Goal: Obtain resource: Download file/media

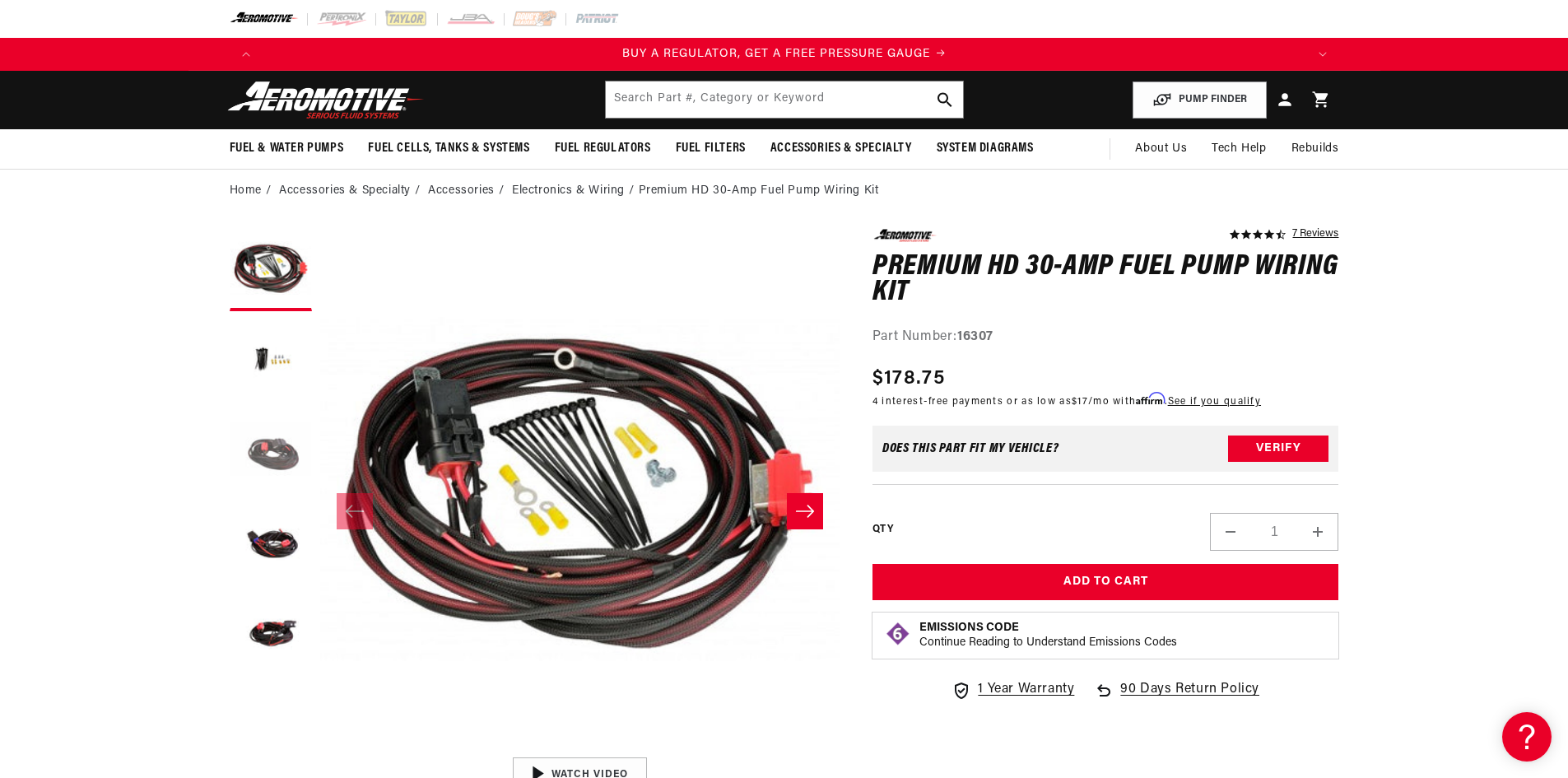
drag, startPoint x: 261, startPoint y: 449, endPoint x: 267, endPoint y: 434, distance: 16.2
click at [261, 449] on button "Load image 3 in gallery view" at bounding box center [271, 451] width 83 height 83
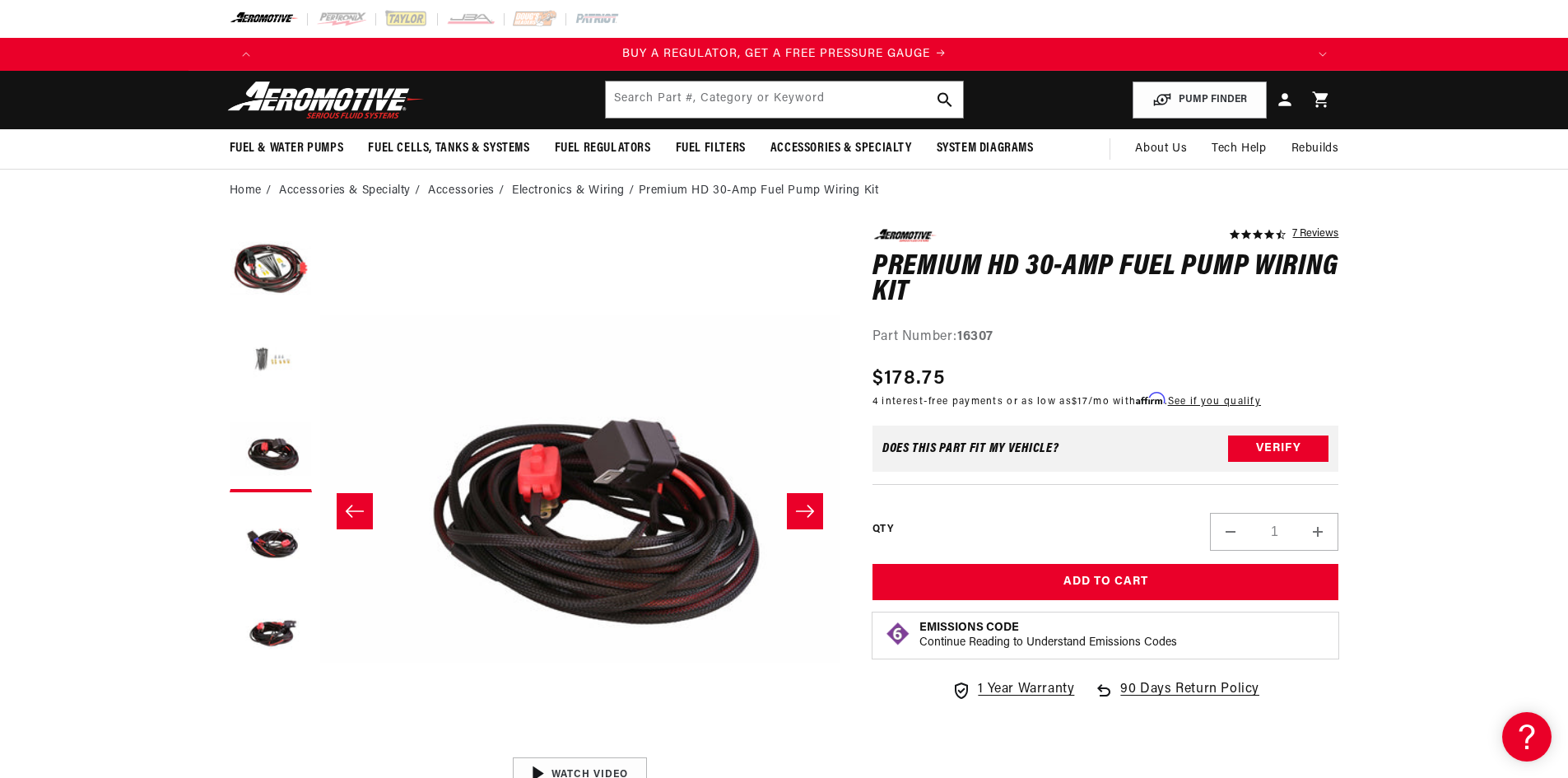
click at [266, 361] on button "Load image 2 in gallery view" at bounding box center [271, 361] width 83 height 83
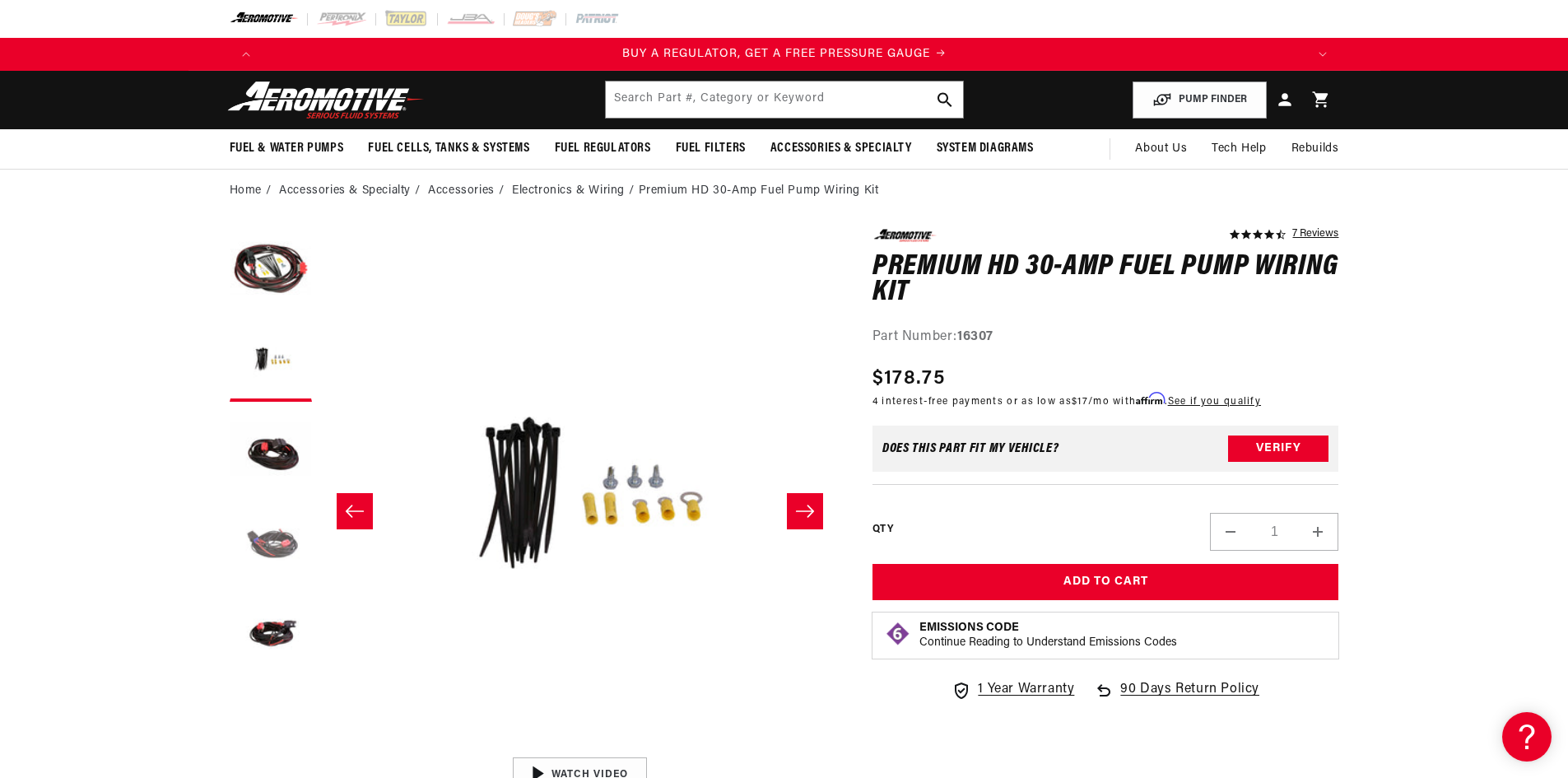
click at [271, 532] on button "Load image 4 in gallery view" at bounding box center [271, 542] width 83 height 83
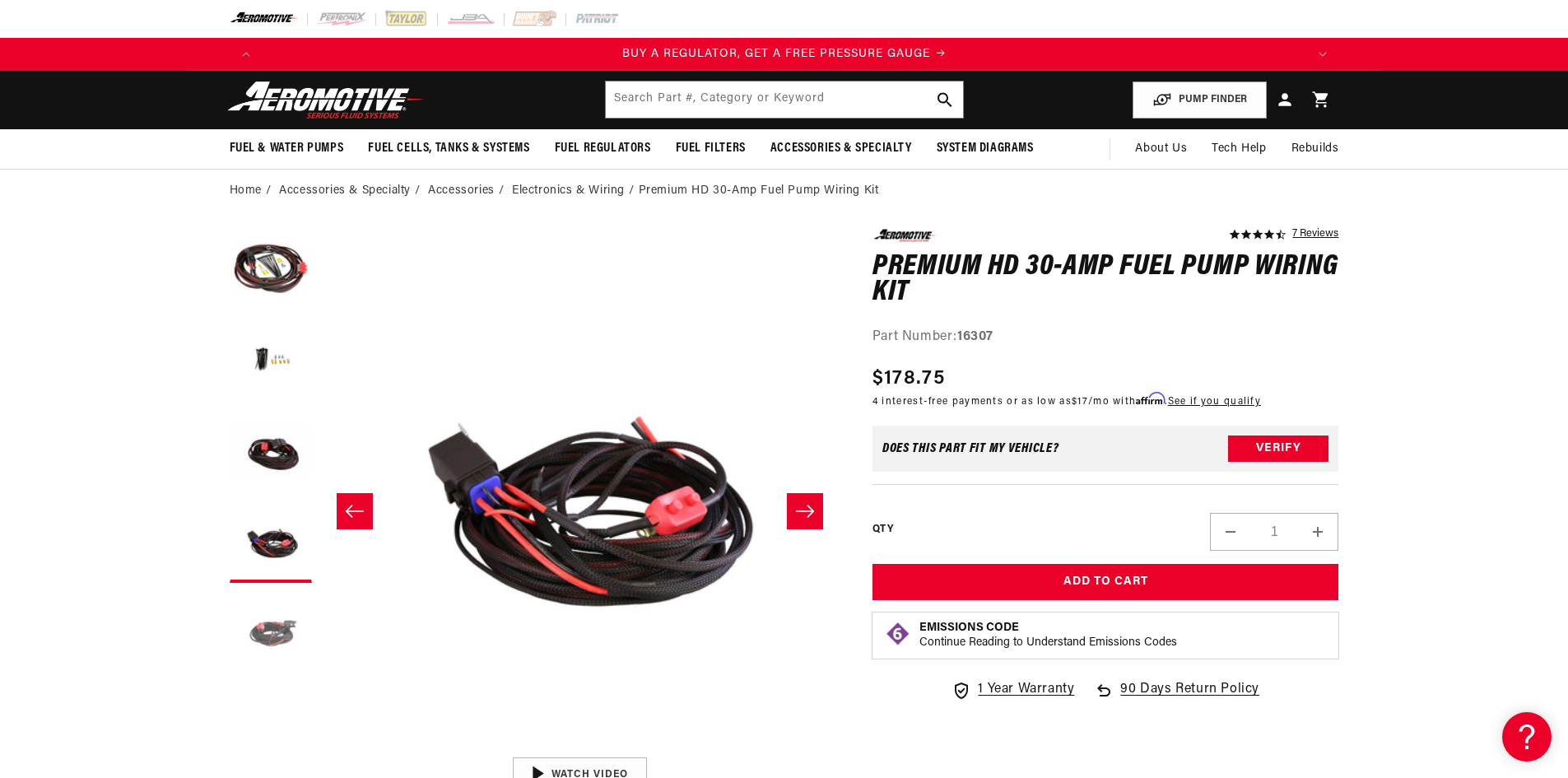
click at [276, 630] on button "Load image 5 in gallery view" at bounding box center [271, 632] width 83 height 83
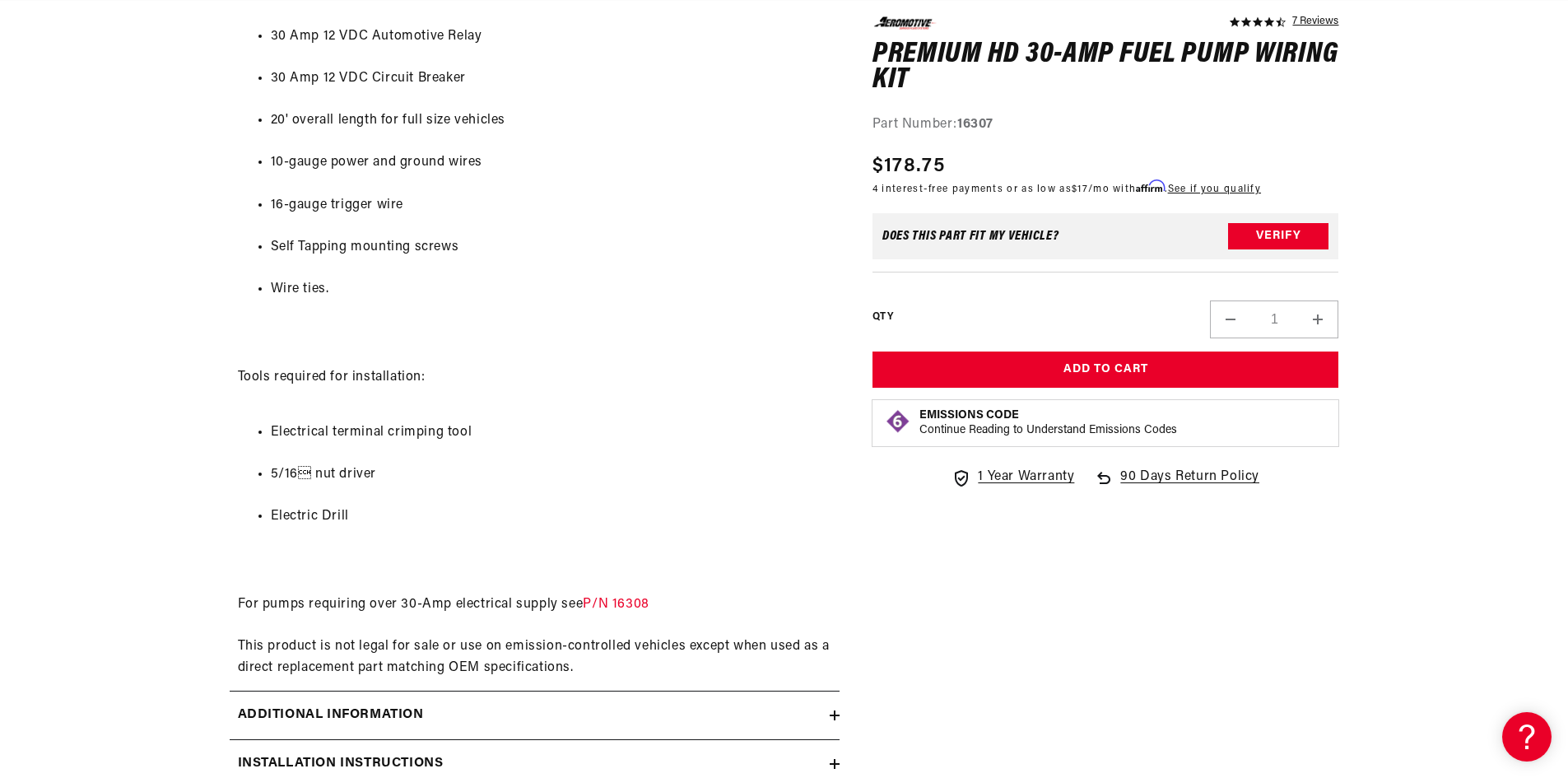
scroll to position [1071, 0]
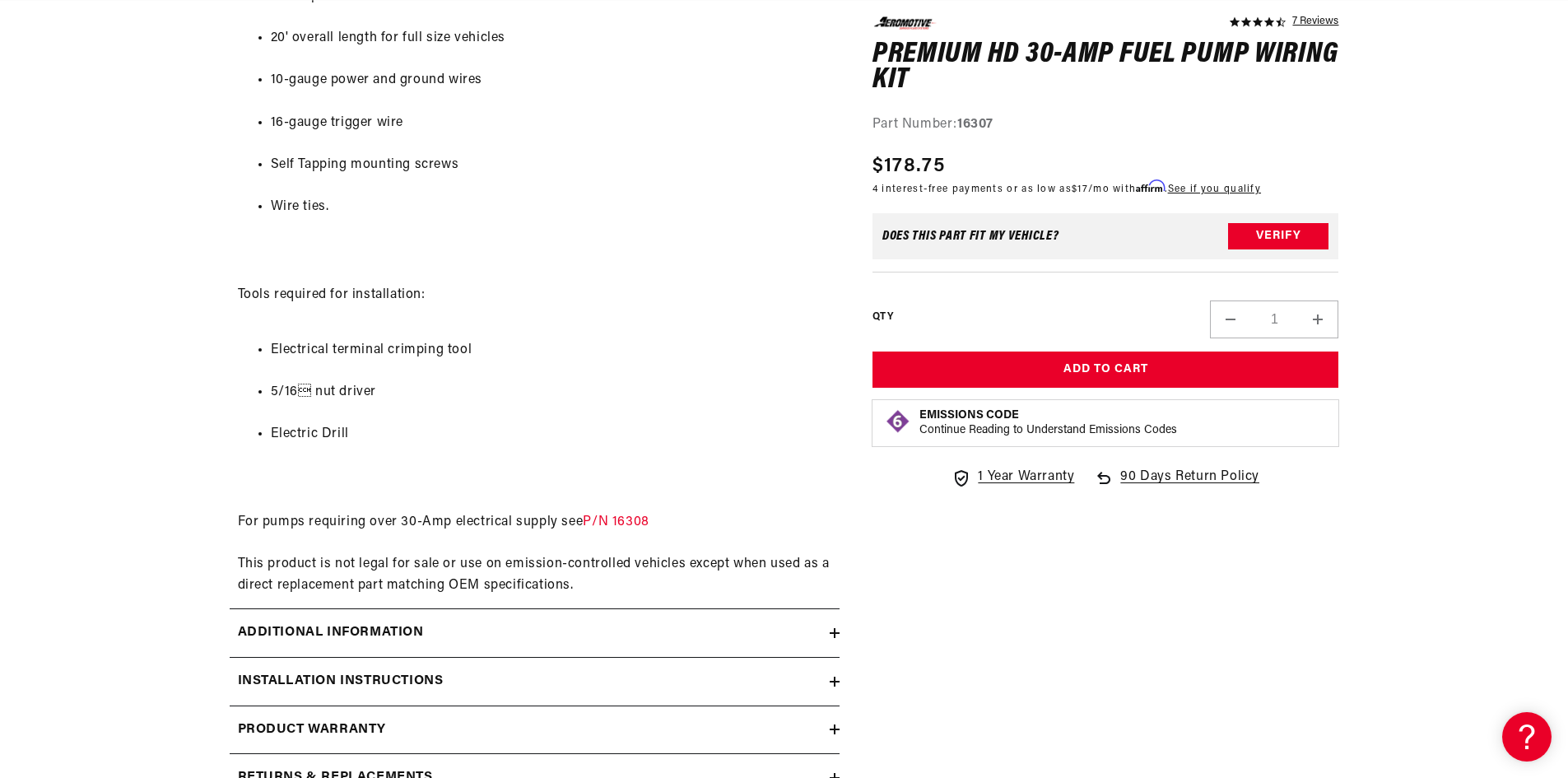
click at [391, 679] on h2 "Installation Instructions" at bounding box center [340, 682] width 206 height 22
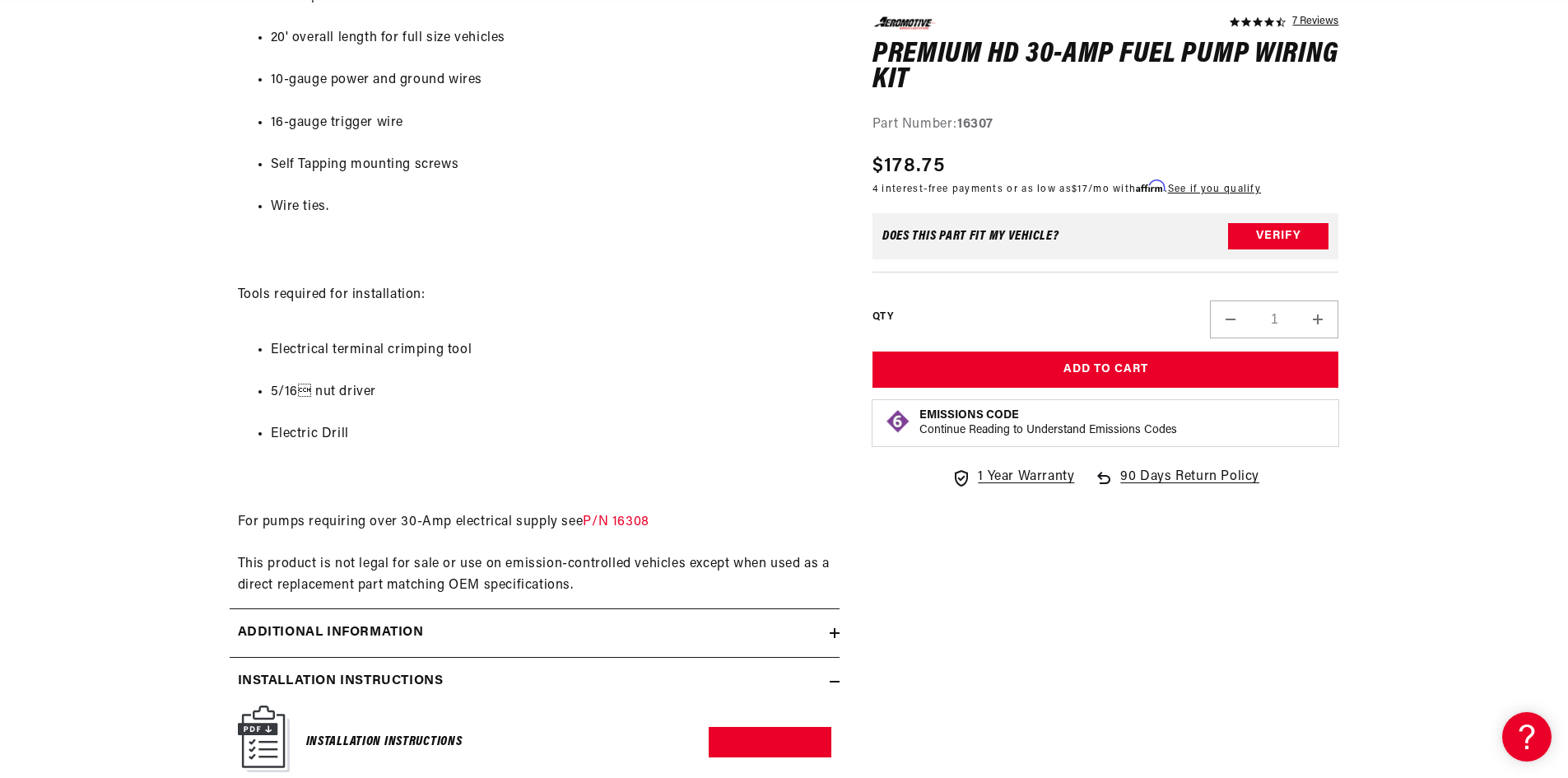
scroll to position [1153, 0]
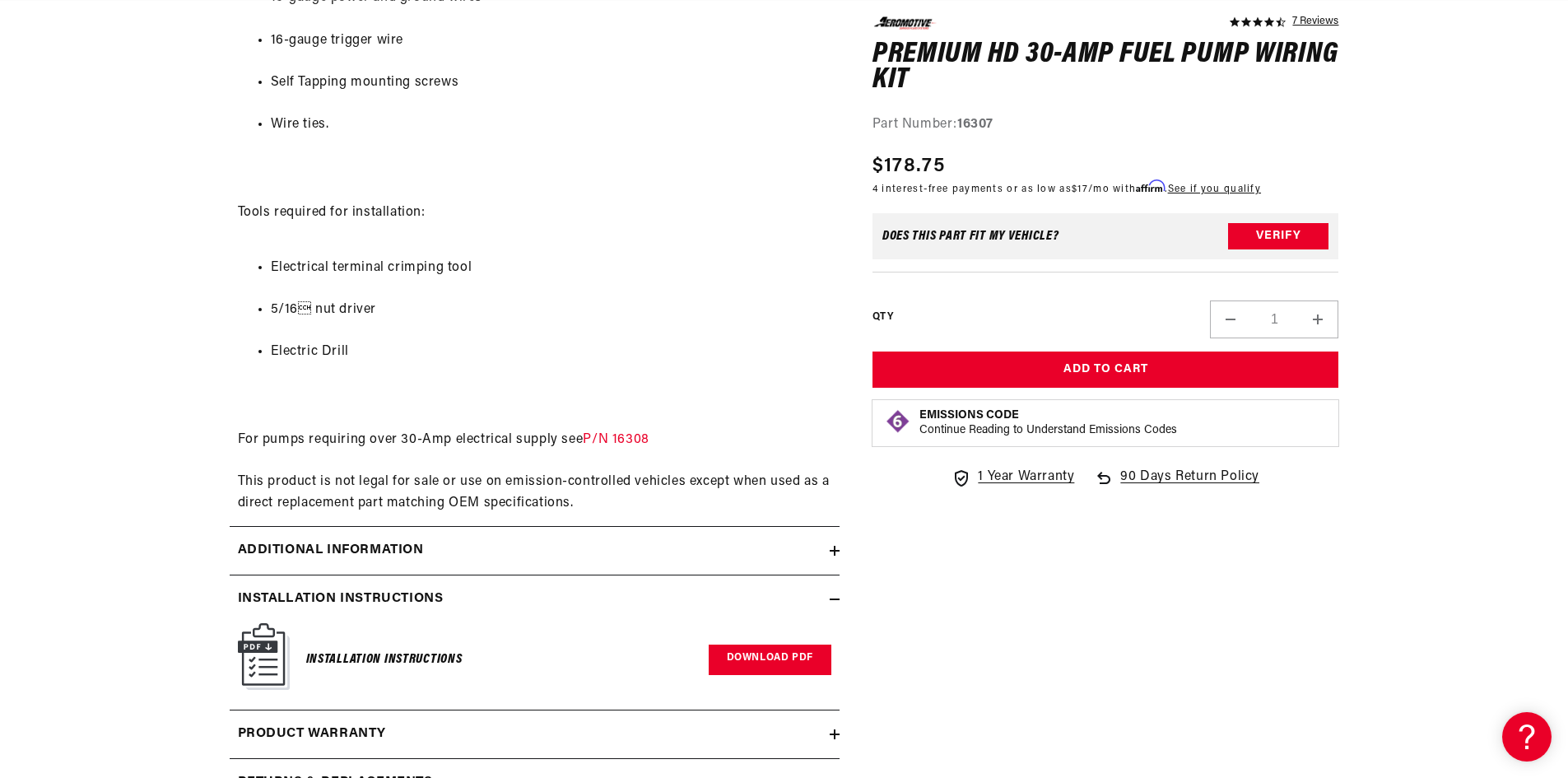
click at [767, 664] on link "Download PDF" at bounding box center [770, 660] width 123 height 31
click at [634, 594] on div "Installation Instructions" at bounding box center [530, 599] width 600 height 22
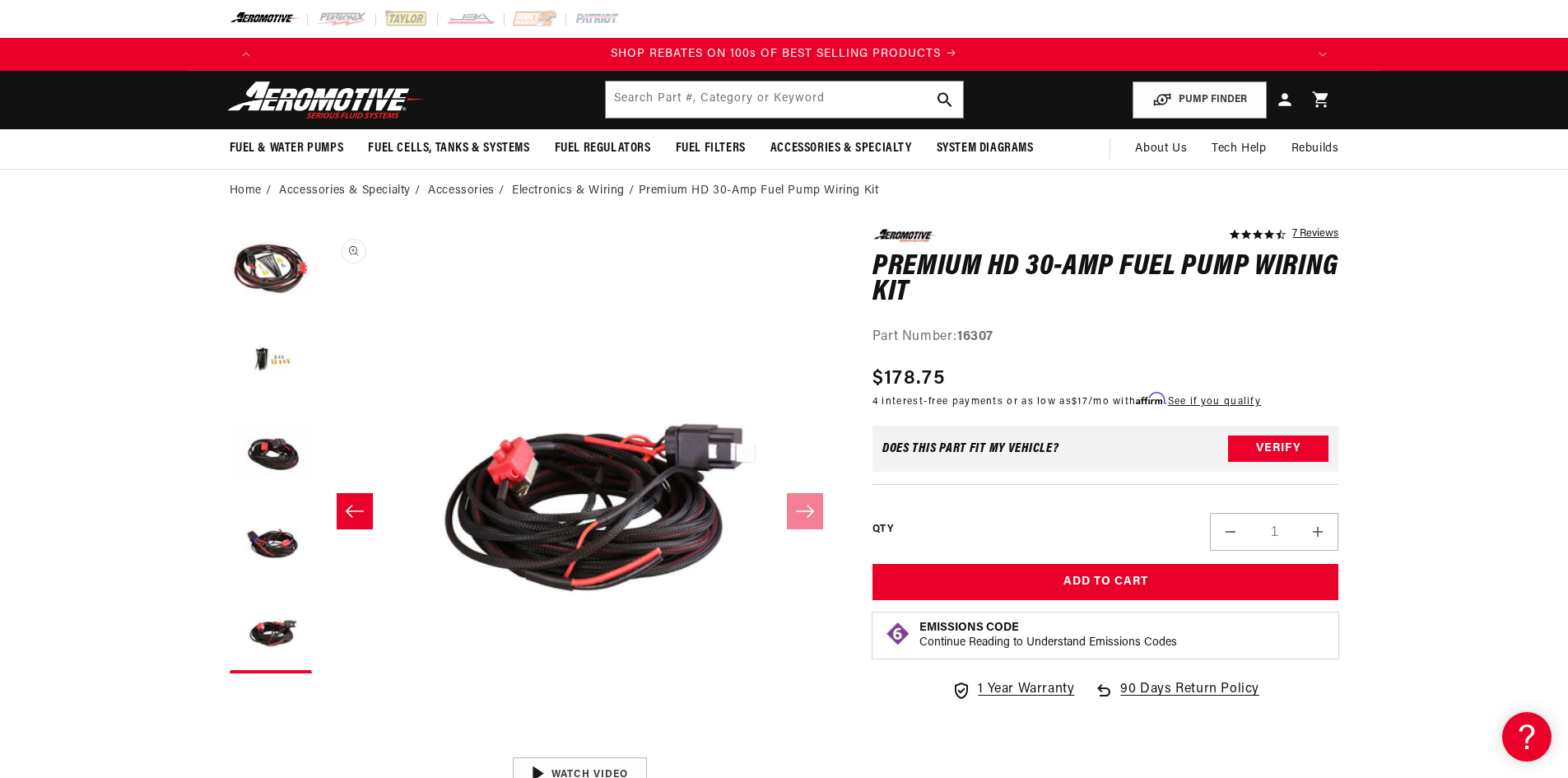
scroll to position [0, 2079]
click at [281, 469] on button "Load image 3 in gallery view" at bounding box center [271, 451] width 83 height 83
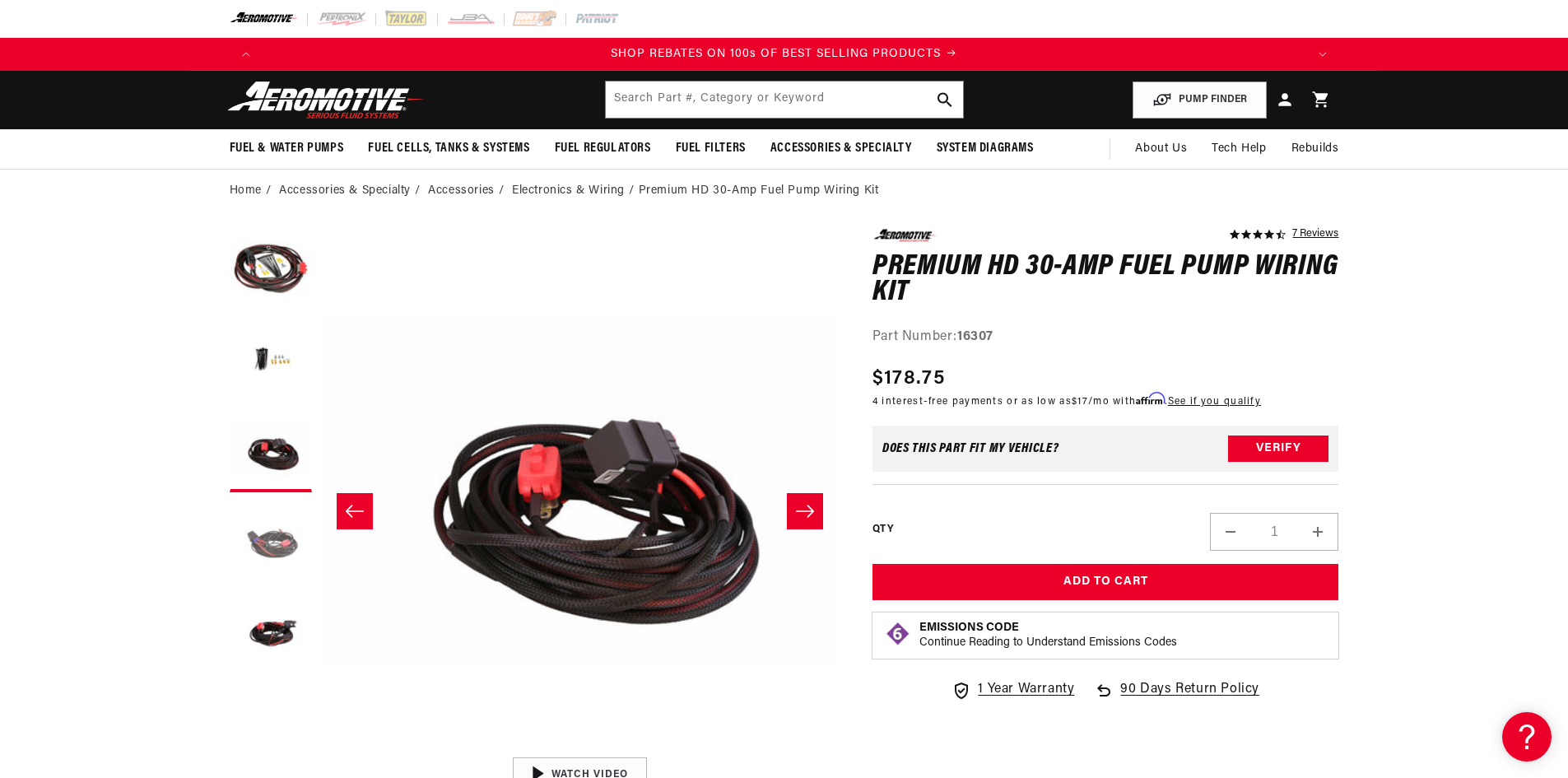
click at [288, 553] on button "Load image 4 in gallery view" at bounding box center [271, 542] width 83 height 83
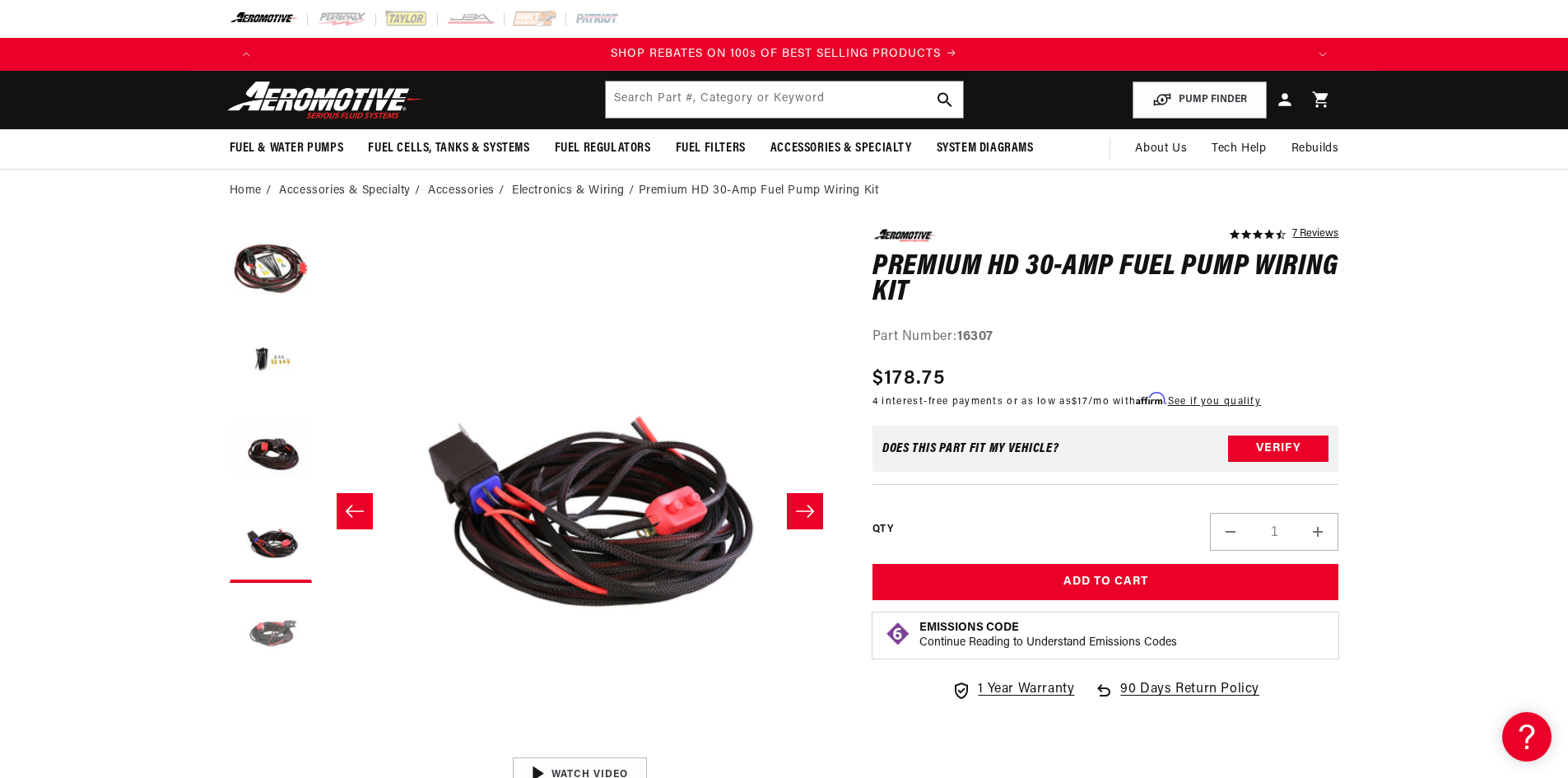
click at [273, 640] on button "Load image 5 in gallery view" at bounding box center [271, 632] width 83 height 83
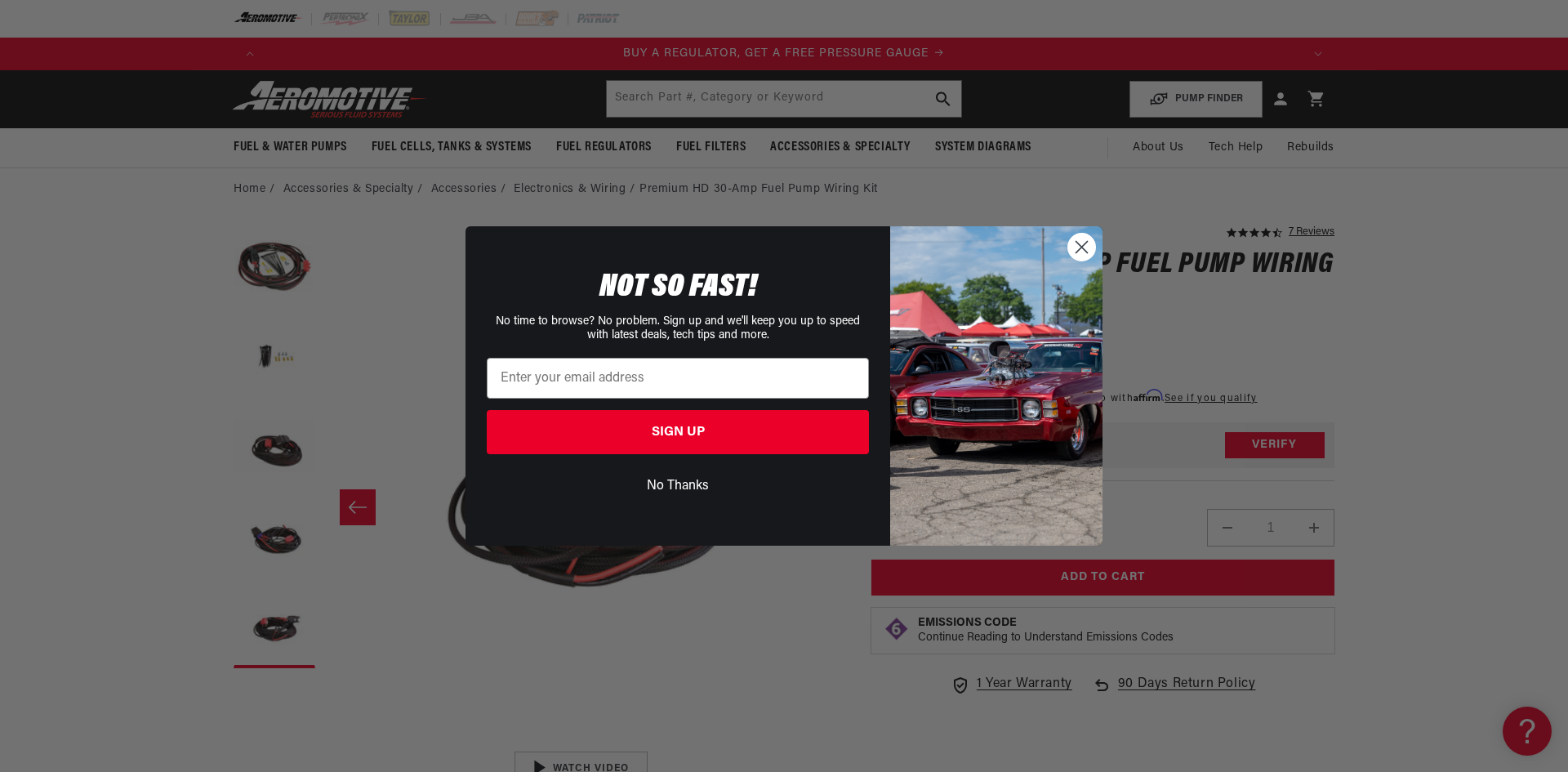
scroll to position [0, 0]
